Goal: Task Accomplishment & Management: Manage account settings

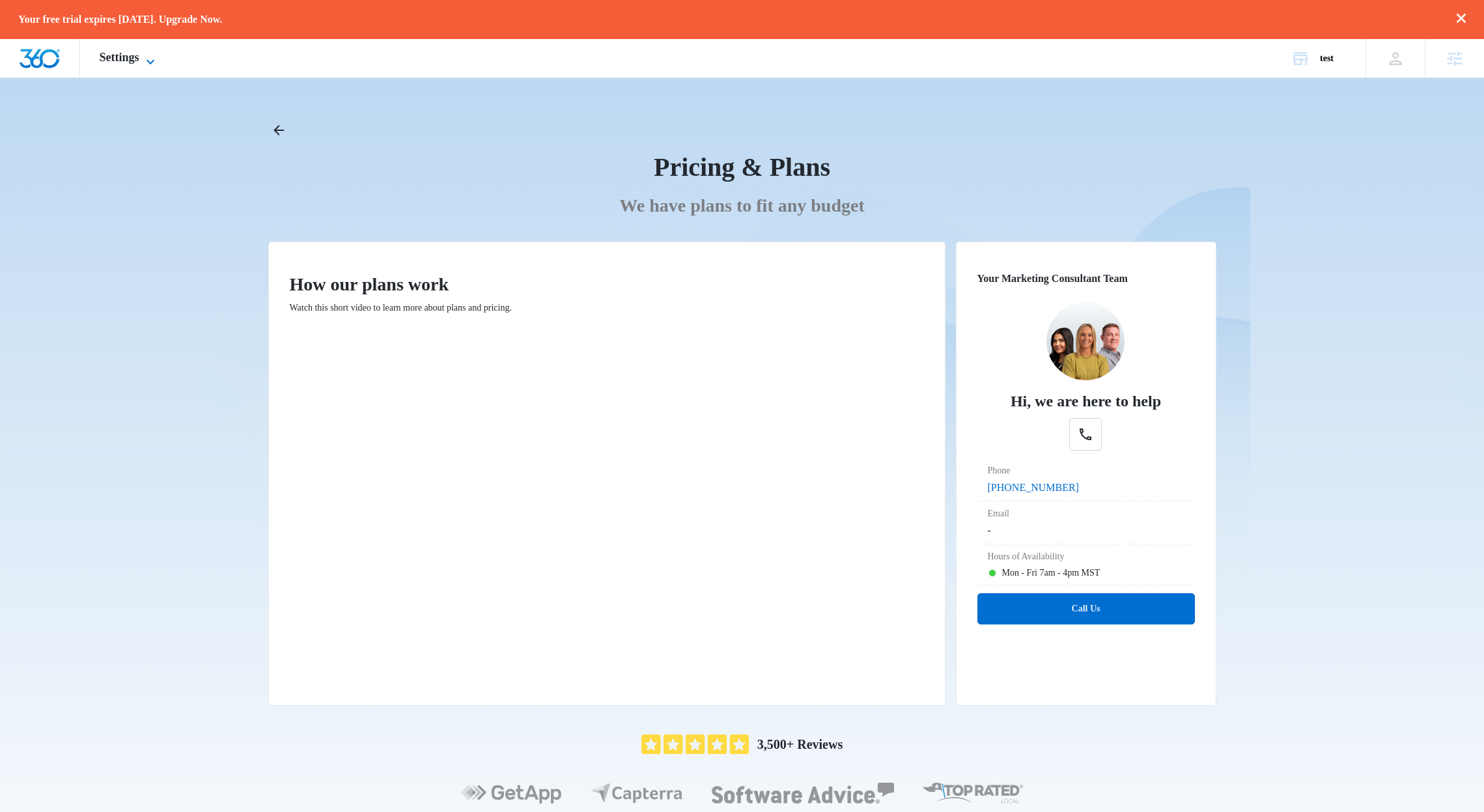
click at [130, 62] on span "Settings" at bounding box center [119, 57] width 40 height 14
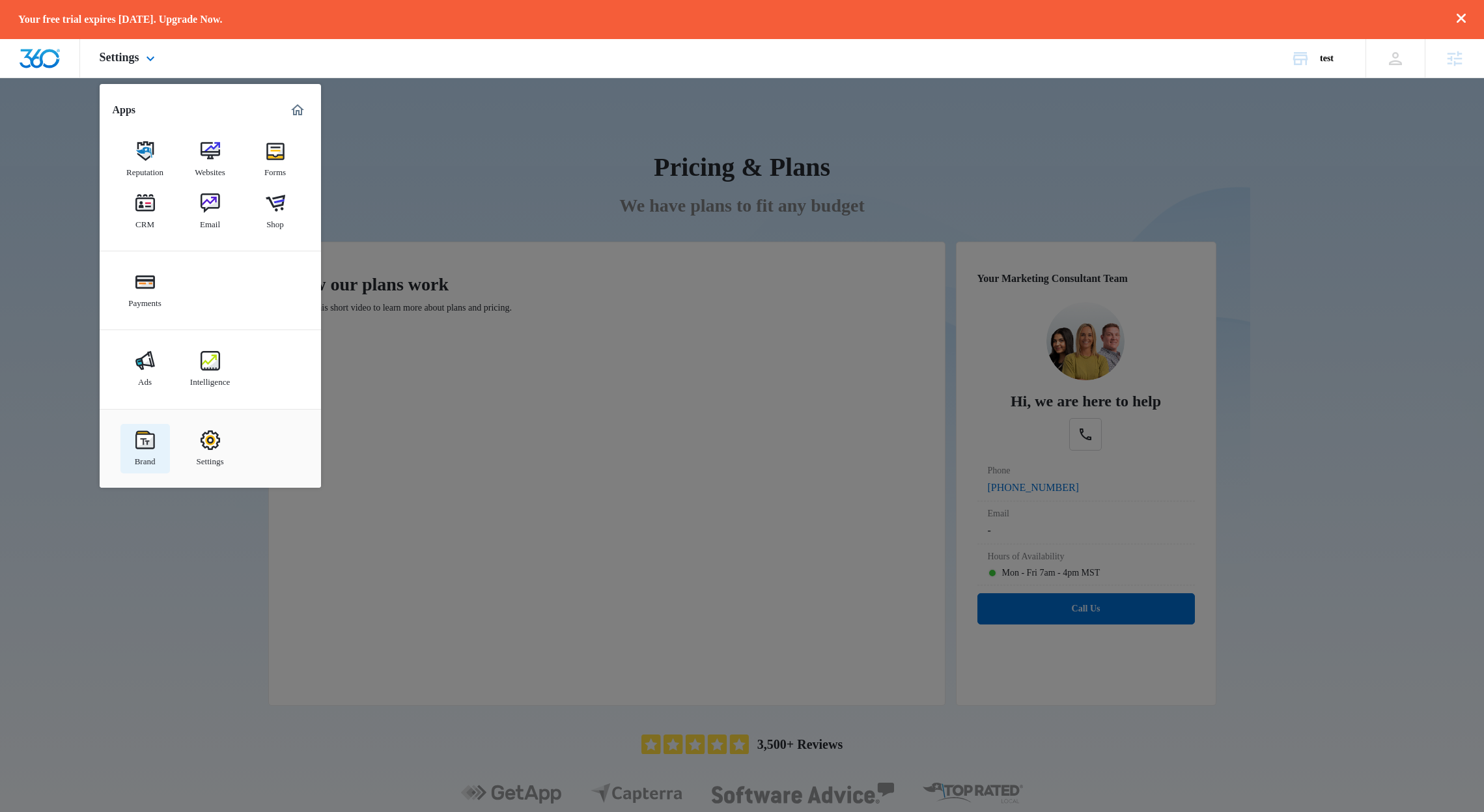
click at [134, 434] on link "Brand" at bounding box center [145, 449] width 50 height 50
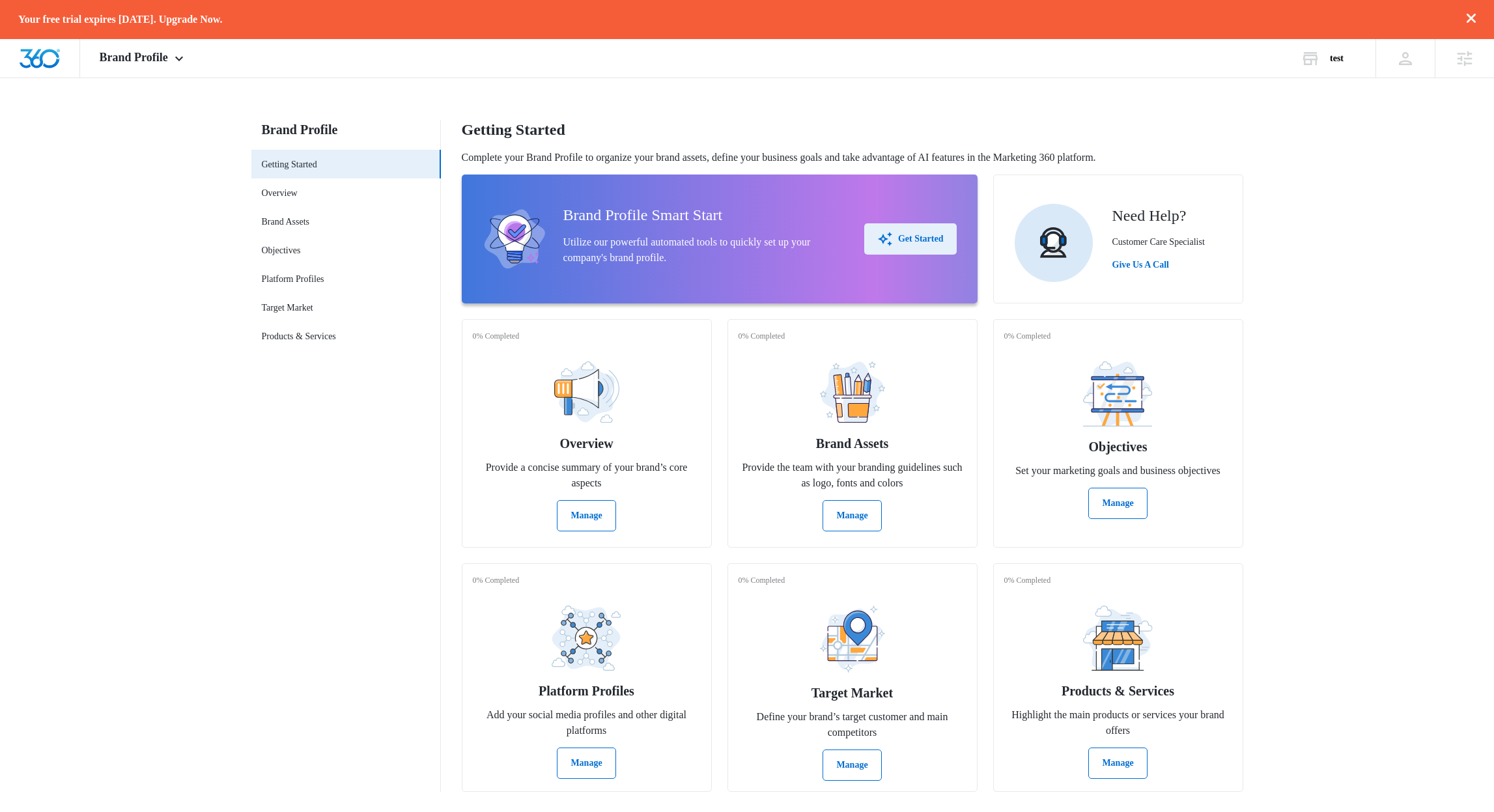
click at [934, 227] on button "Get Started" at bounding box center [910, 239] width 92 height 31
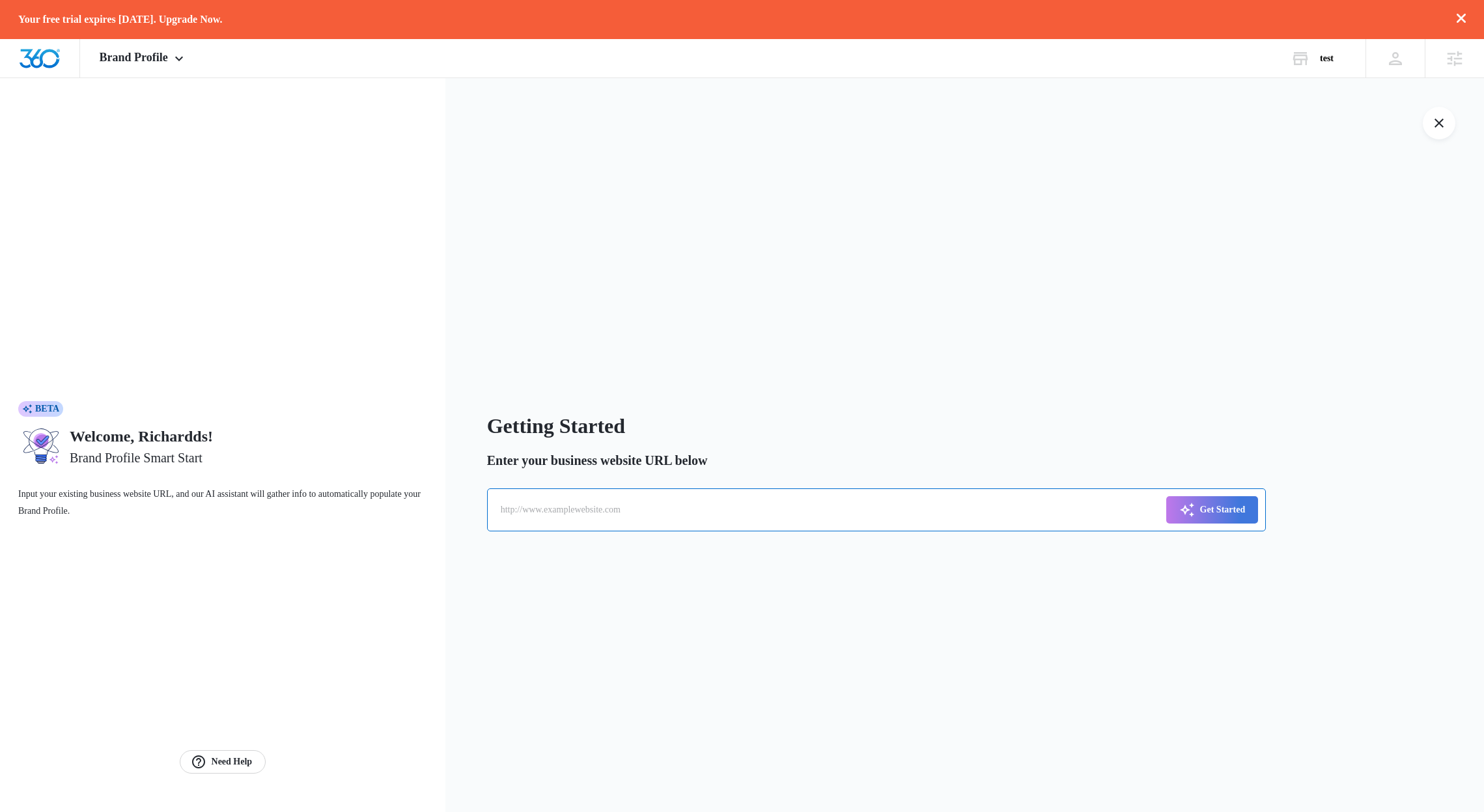
click at [708, 510] on input "text" at bounding box center [876, 510] width 779 height 43
type input "www.tlctotalawncare.com"
click at [1166, 496] on button "Get Started" at bounding box center [1212, 510] width 92 height 27
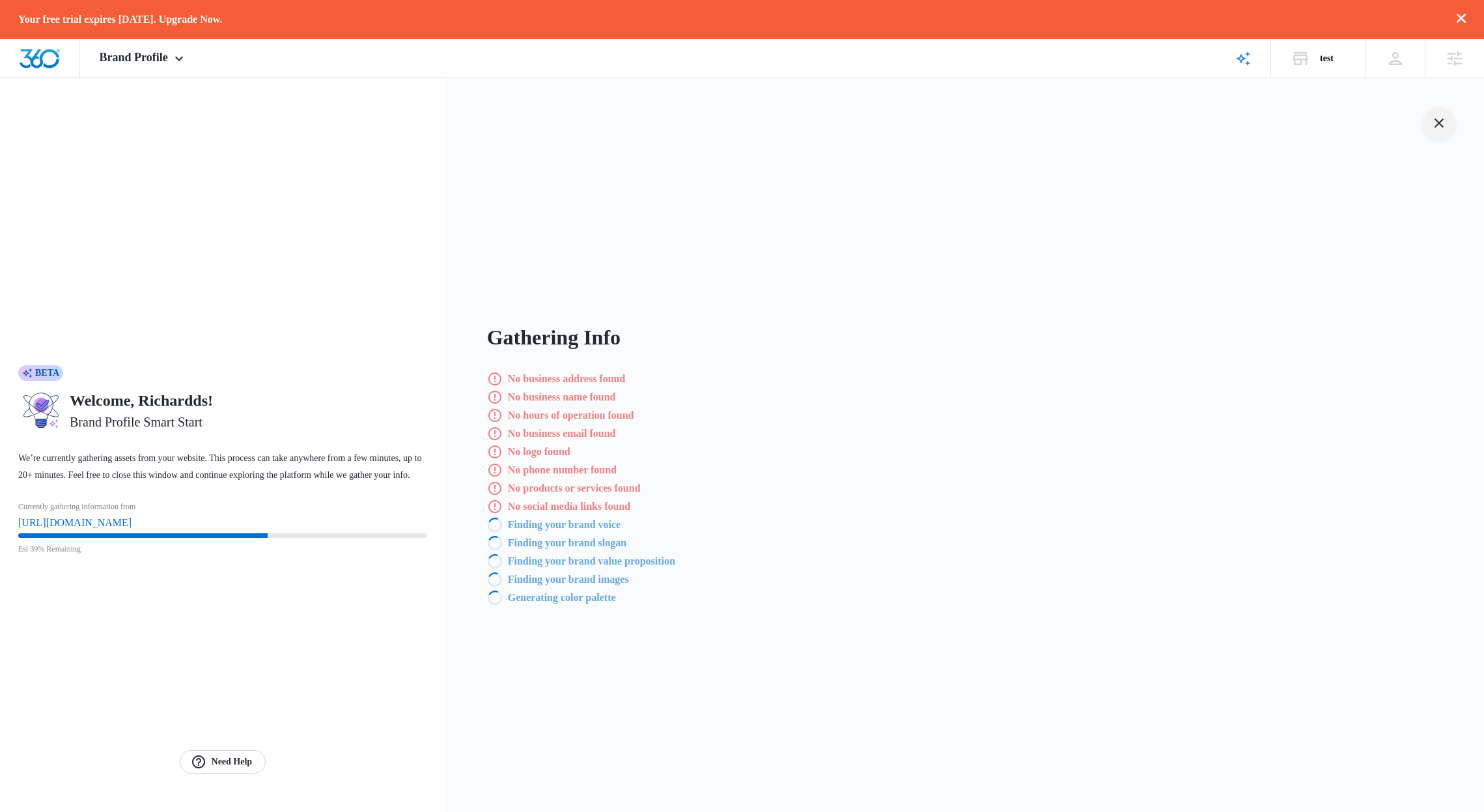
click at [1447, 125] on button "Exit Smart Start Wizard" at bounding box center [1439, 123] width 32 height 32
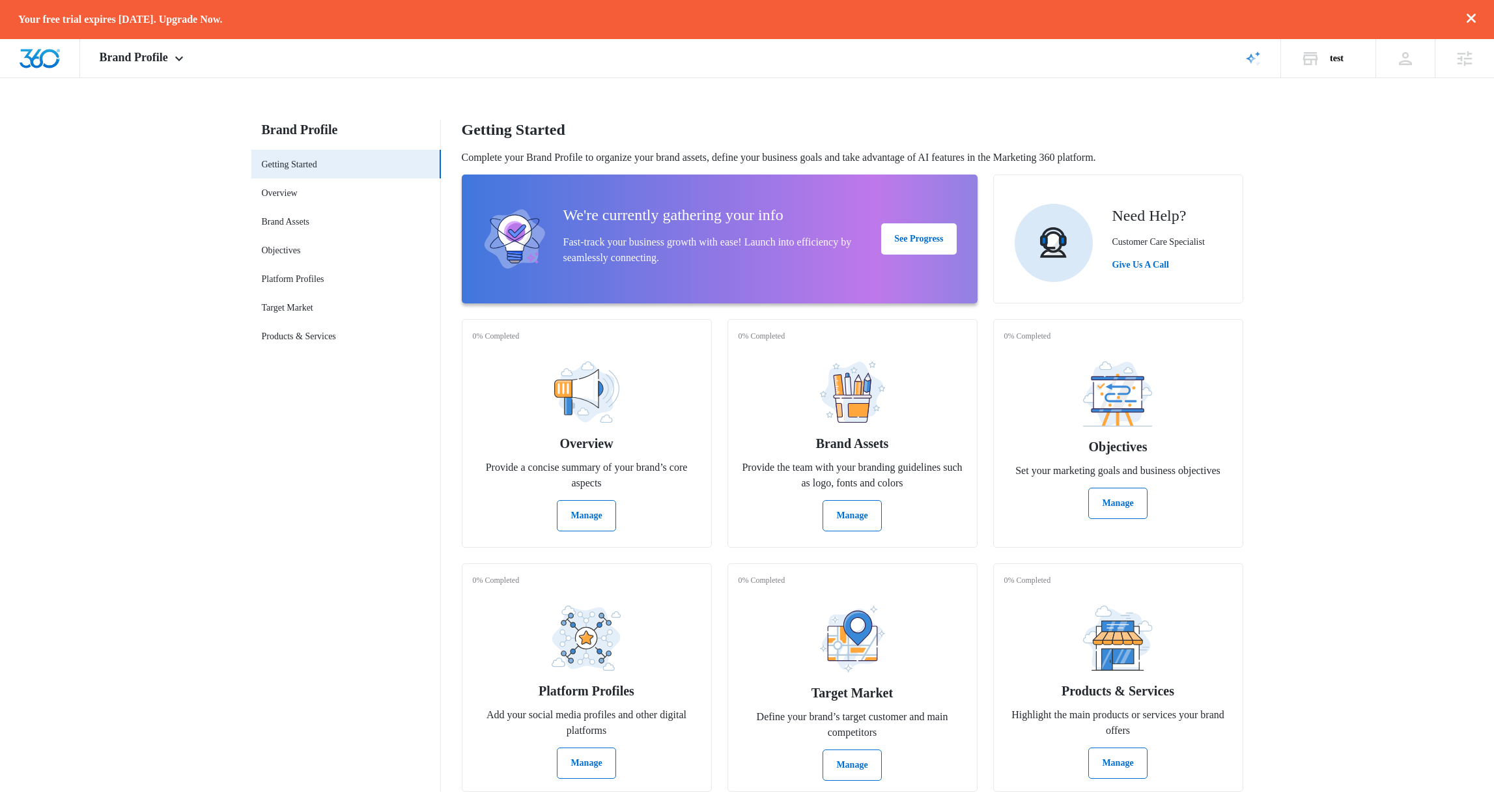
click at [866, 242] on div "We're currently gathering your info Fast-track your business growth with ease! …" at bounding box center [719, 239] width 474 height 97
click at [899, 244] on button "See Progress" at bounding box center [918, 239] width 75 height 31
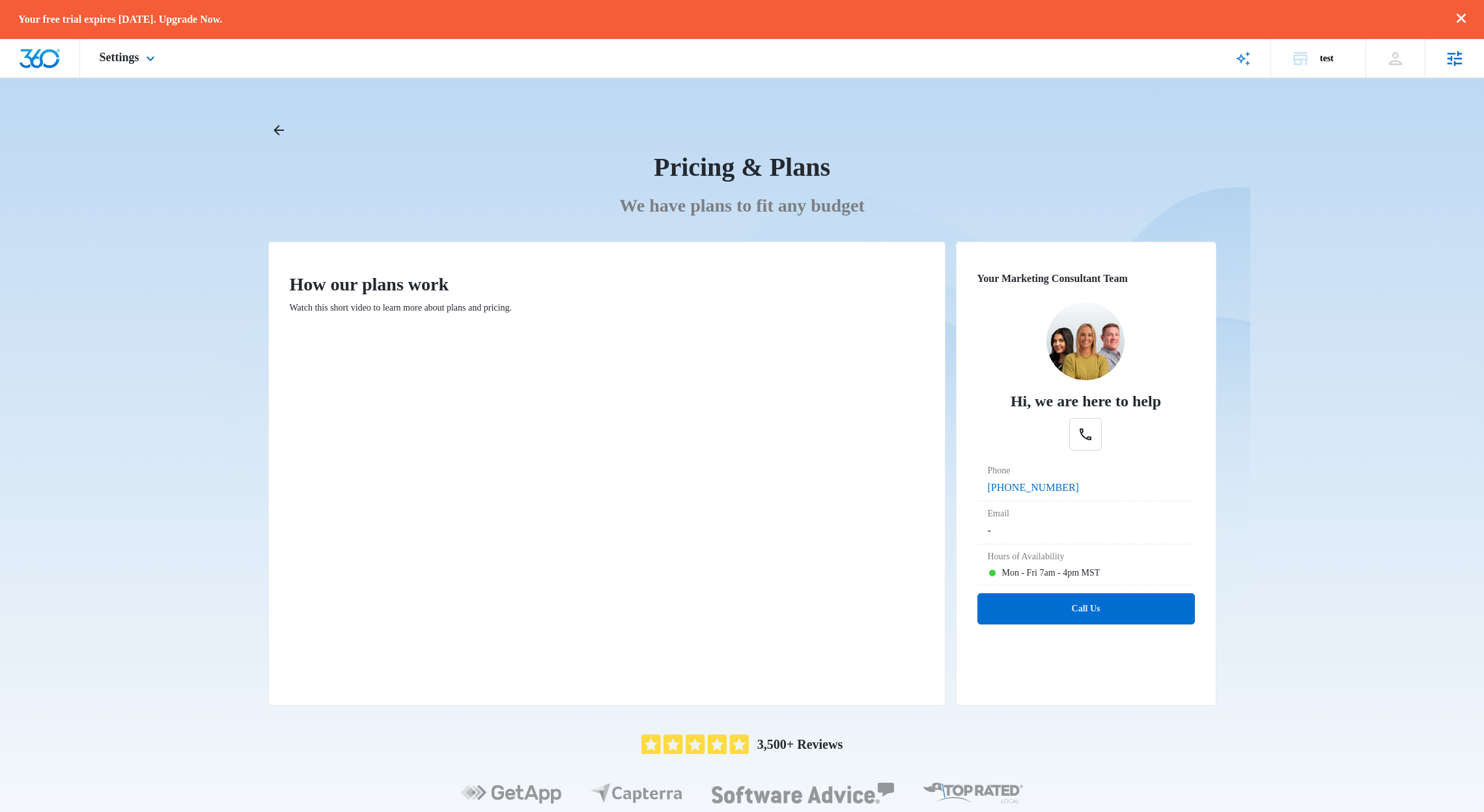
click at [1431, 61] on div "Agencies Agency Management" at bounding box center [1454, 58] width 59 height 38
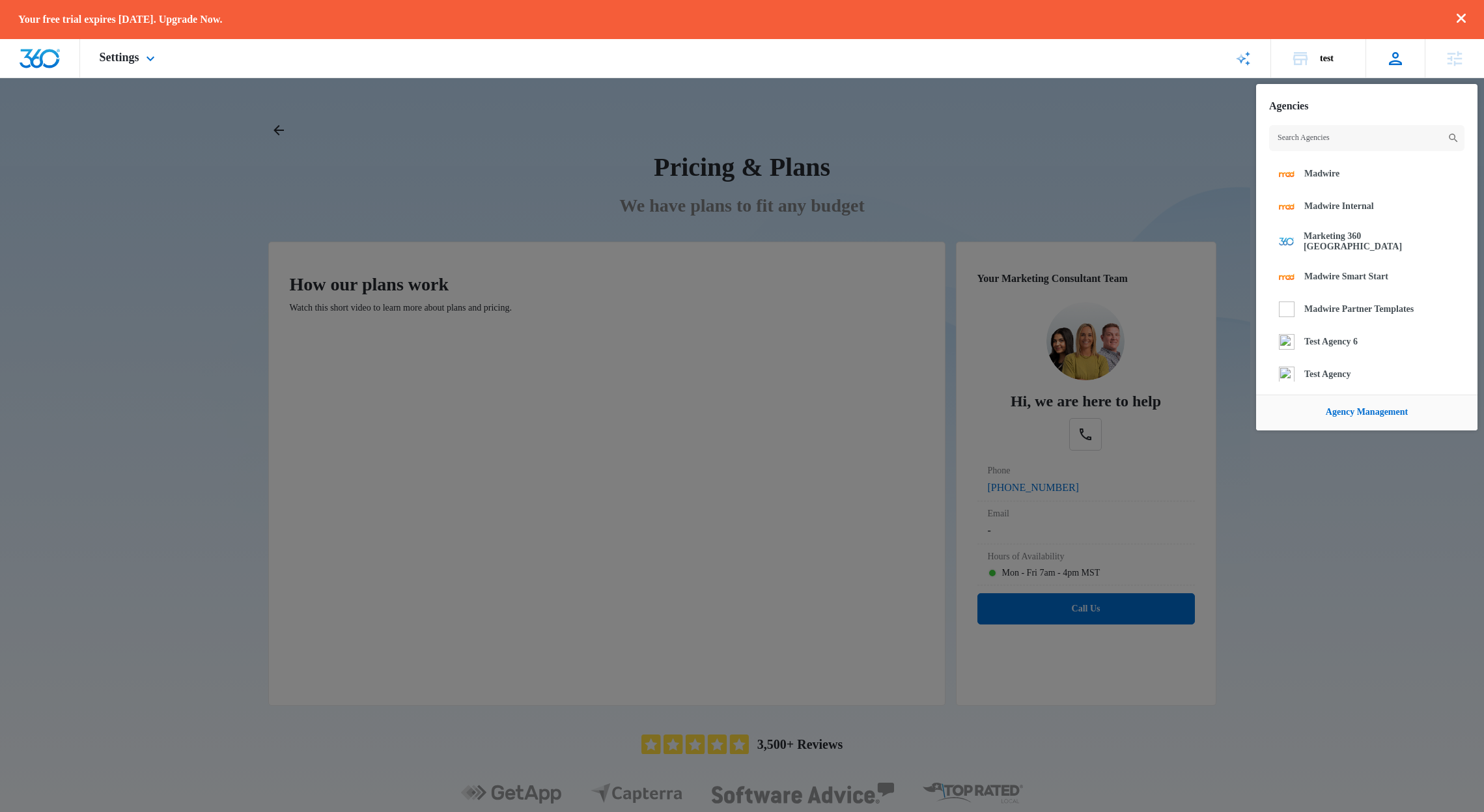
click at [1386, 71] on div "Richardds Mayors [PERSON_NAME][EMAIL_ADDRESS][DOMAIN_NAME] My Profile Notificat…" at bounding box center [1395, 58] width 59 height 38
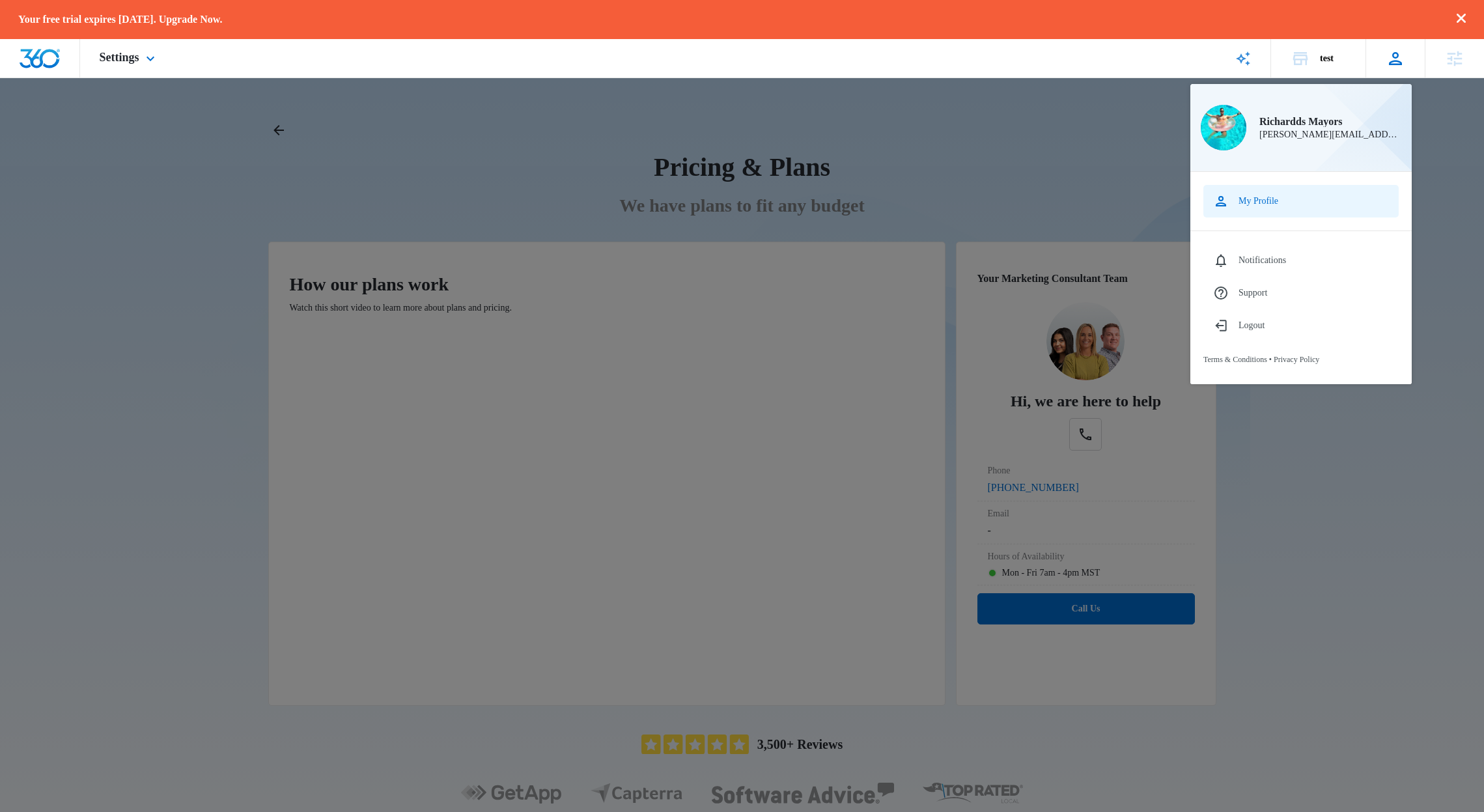
click at [1277, 193] on link "My Profile" at bounding box center [1301, 201] width 196 height 32
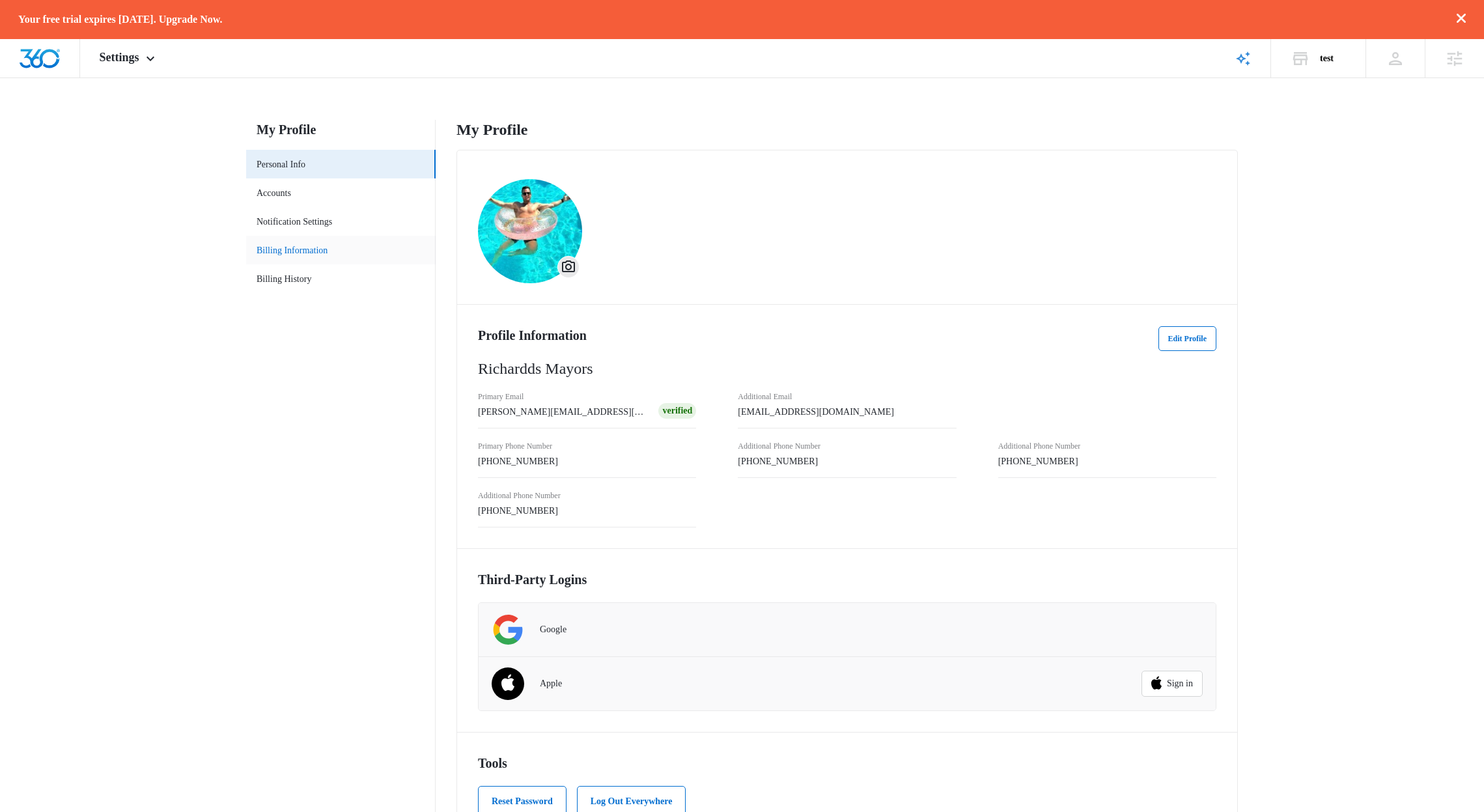
click at [276, 253] on link "Billing Information" at bounding box center [292, 250] width 71 height 14
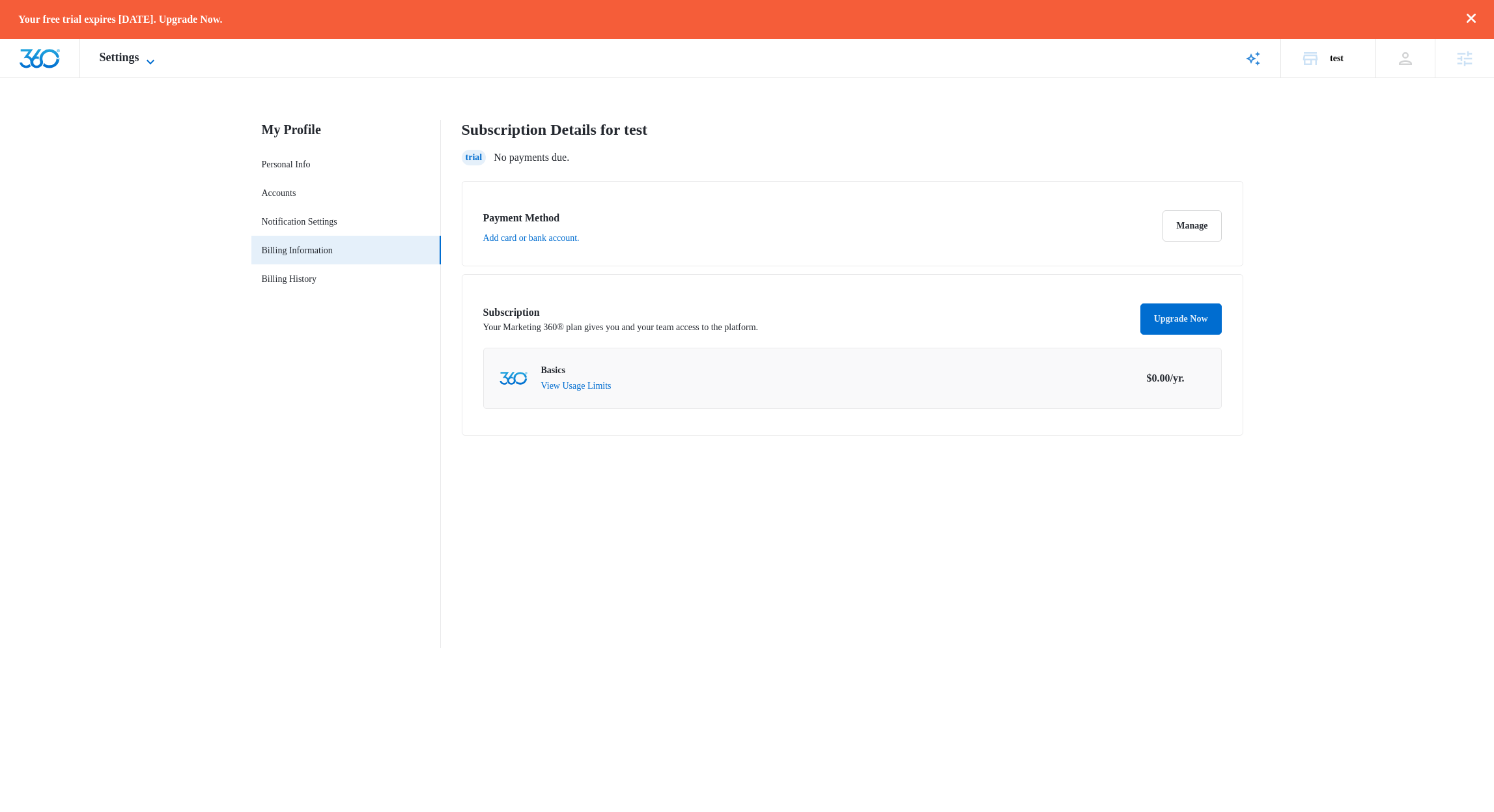
click at [116, 56] on span "Settings" at bounding box center [119, 57] width 40 height 14
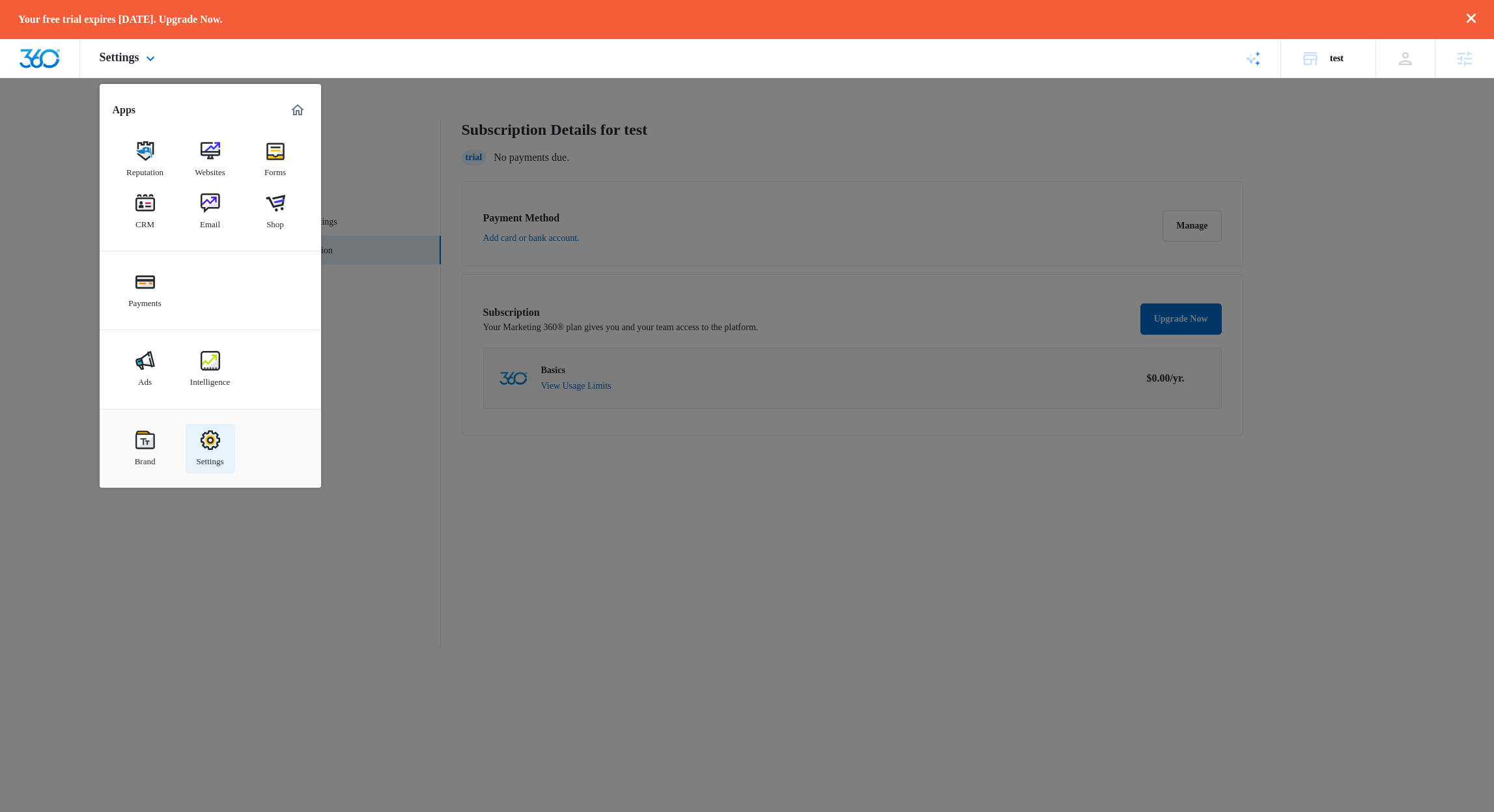
click at [215, 444] on img at bounding box center [210, 440] width 20 height 20
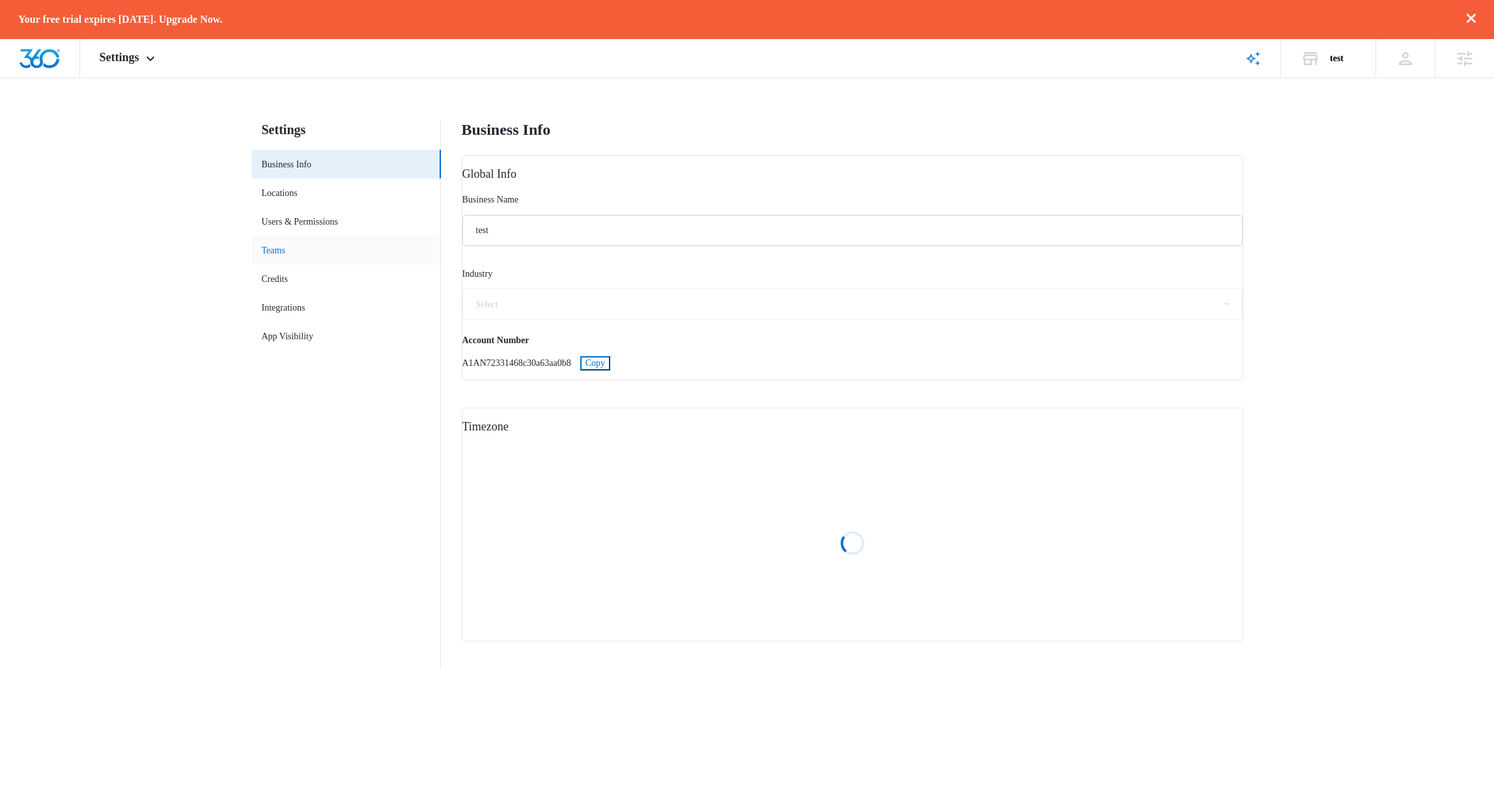
select select "49"
select select "US"
select select "America/New_York"
click at [286, 286] on link "Credits" at bounding box center [275, 279] width 26 height 14
